Goal: Information Seeking & Learning: Learn about a topic

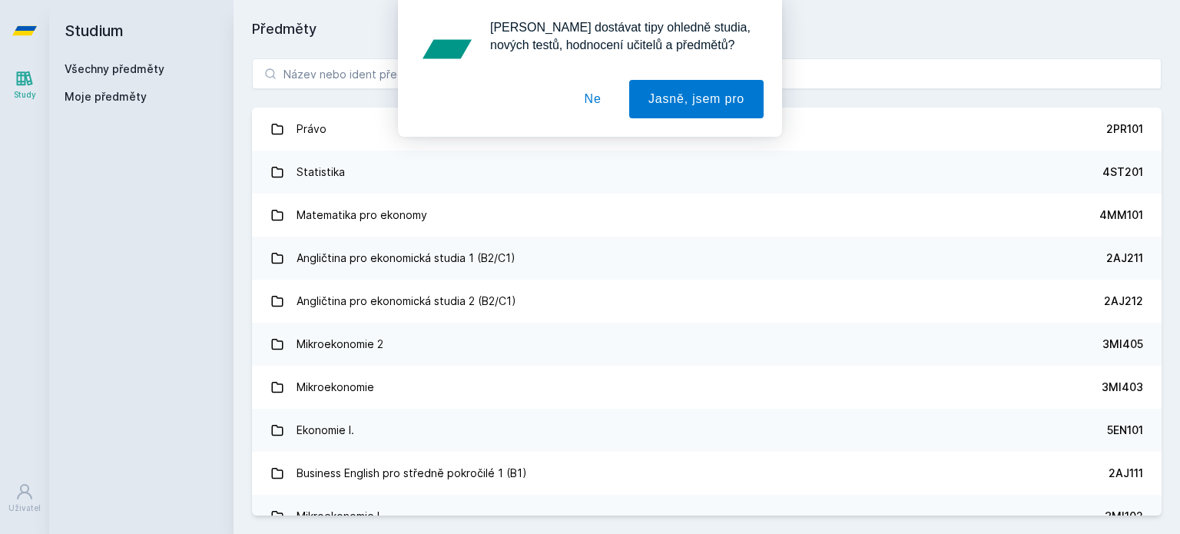
drag, startPoint x: 600, startPoint y: 101, endPoint x: 608, endPoint y: 110, distance: 12.5
click at [608, 110] on button "Ne" at bounding box center [592, 99] width 55 height 38
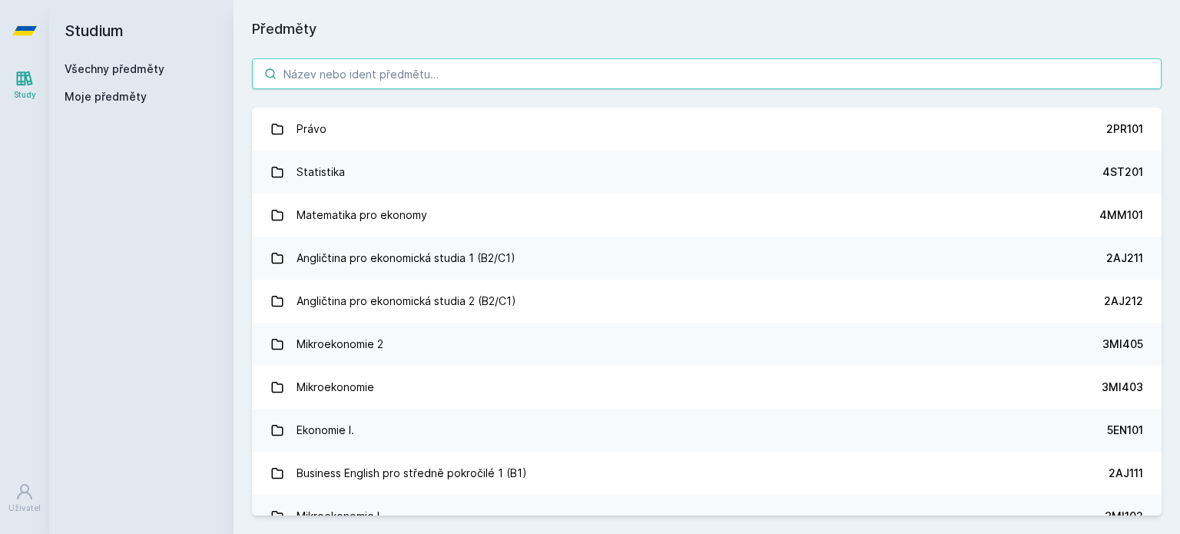
click at [586, 85] on input "search" at bounding box center [707, 73] width 910 height 31
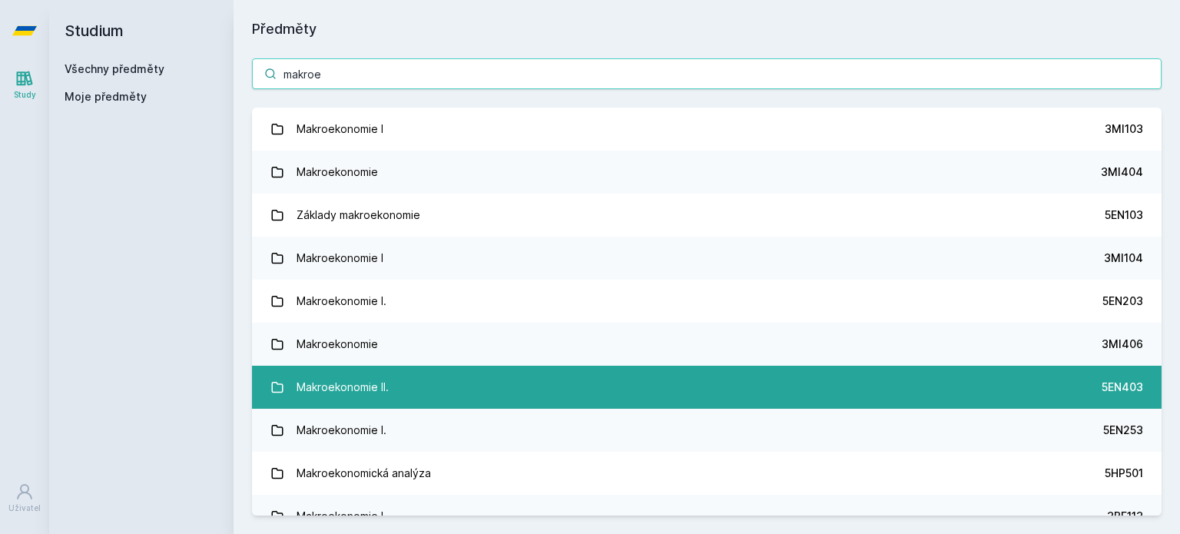
type input "makroe"
click at [579, 392] on link "Makroekonomie II. 5EN403" at bounding box center [707, 387] width 910 height 43
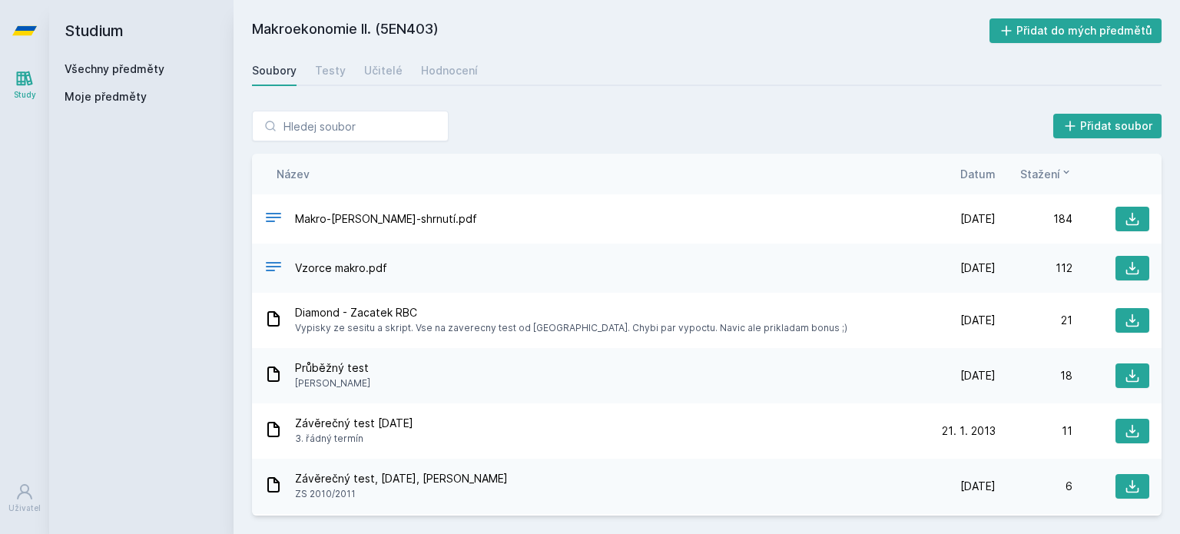
drag, startPoint x: 835, startPoint y: 125, endPoint x: 689, endPoint y: 562, distance: 460.8
click at [689, 533] on html "Study Uživatel Studium Všechny předměty Moje předměty Makroekonomie II. (5EN403…" at bounding box center [590, 267] width 1180 height 534
click at [1125, 275] on icon at bounding box center [1132, 267] width 15 height 15
click at [211, 472] on div "Studium Všechny předměty Moje předměty" at bounding box center [141, 267] width 184 height 534
click at [981, 168] on span "Datum" at bounding box center [977, 174] width 35 height 16
